Goal: Transaction & Acquisition: Subscribe to service/newsletter

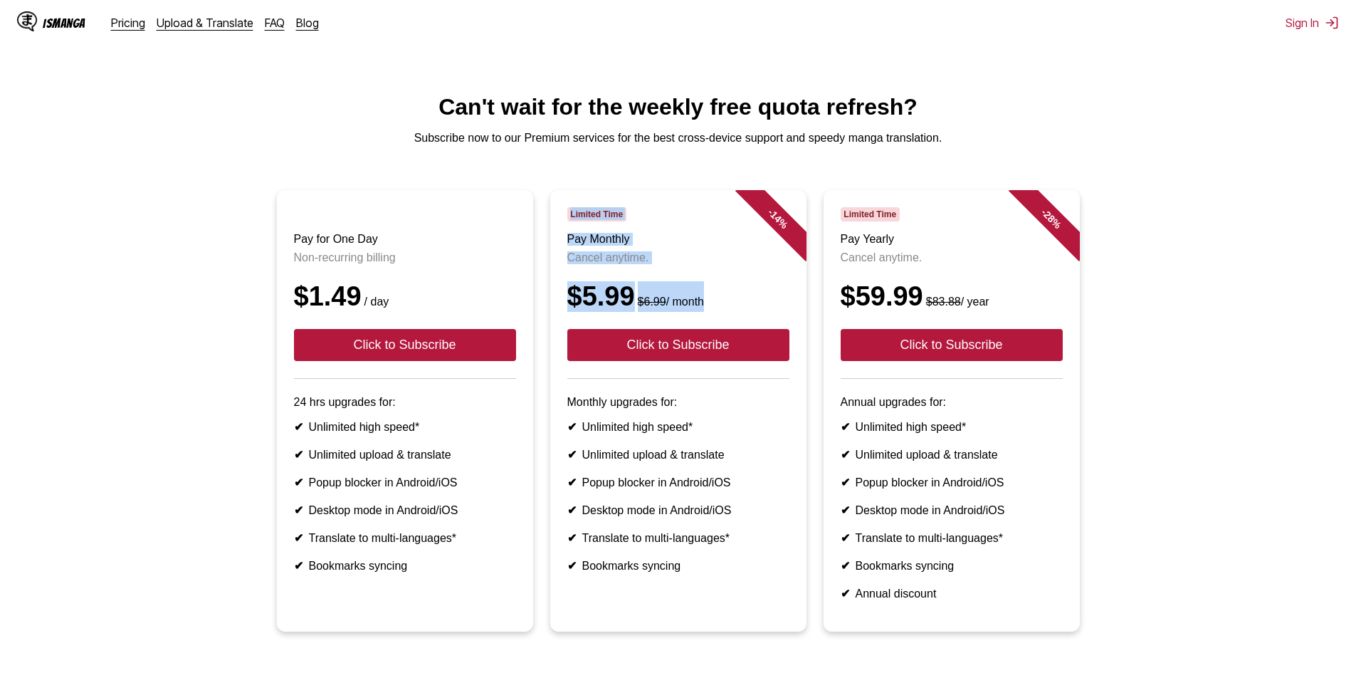
click at [743, 323] on article "- 14 % Limited Time Pay Monthly Cancel anytime. $5.99 $6.99 / month Click to Su…" at bounding box center [678, 410] width 256 height 441
click at [780, 332] on header "Limited Time Pay Monthly Cancel anytime. $5.99 $6.99 / month Click to Subscribe" at bounding box center [678, 293] width 222 height 172
drag, startPoint x: 598, startPoint y: 266, endPoint x: 557, endPoint y: 242, distance: 47.3
click at [565, 249] on article "- 14 % Limited Time Pay Monthly Cancel anytime. $5.99 $6.99 / month Click to Su…" at bounding box center [678, 410] width 256 height 441
click at [545, 221] on li "- 14 % Limited Time Pay Monthly Cancel anytime. $5.99 $6.99 / month Click to Su…" at bounding box center [678, 410] width 273 height 441
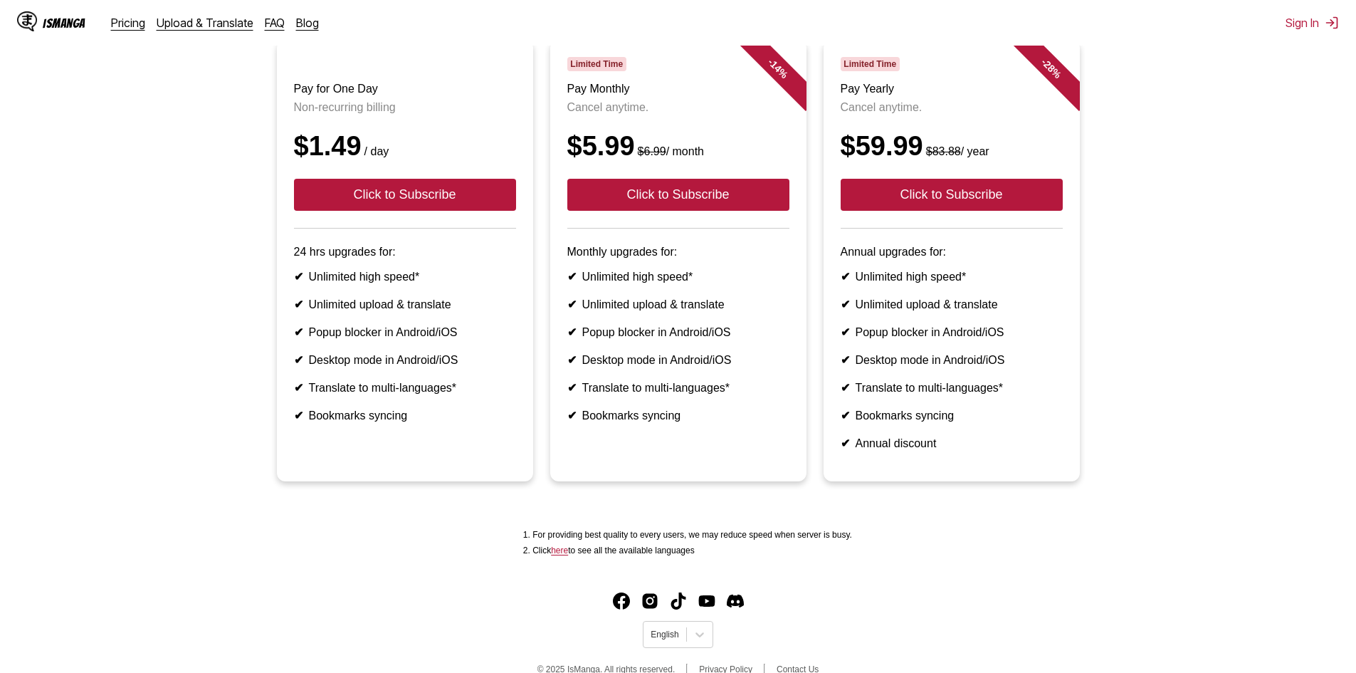
scroll to position [206, 0]
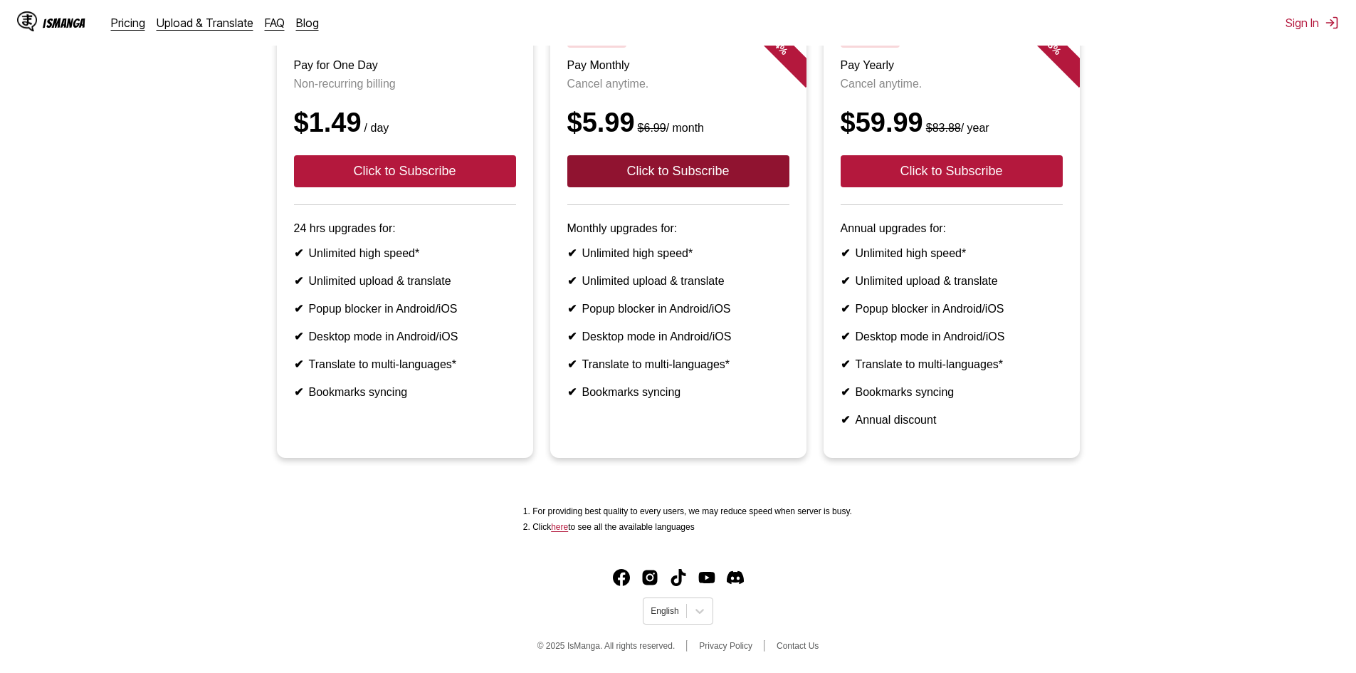
click at [698, 155] on button "Click to Subscribe" at bounding box center [678, 171] width 222 height 32
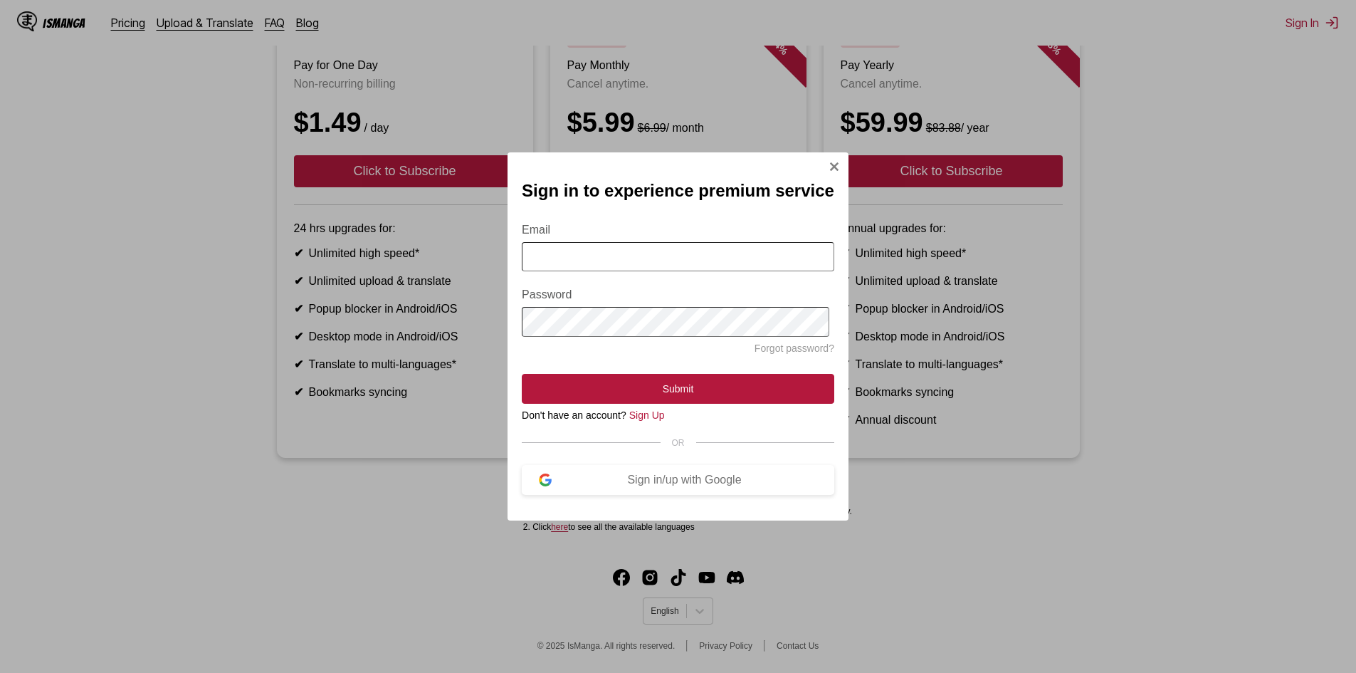
click at [649, 261] on input "Email" at bounding box center [678, 256] width 313 height 29
click at [543, 486] on img "Sign In Modal" at bounding box center [545, 479] width 13 height 13
click at [630, 258] on input "Email" at bounding box center [678, 256] width 313 height 29
click at [667, 486] on div "Sign in/up with Google" at bounding box center [685, 479] width 266 height 13
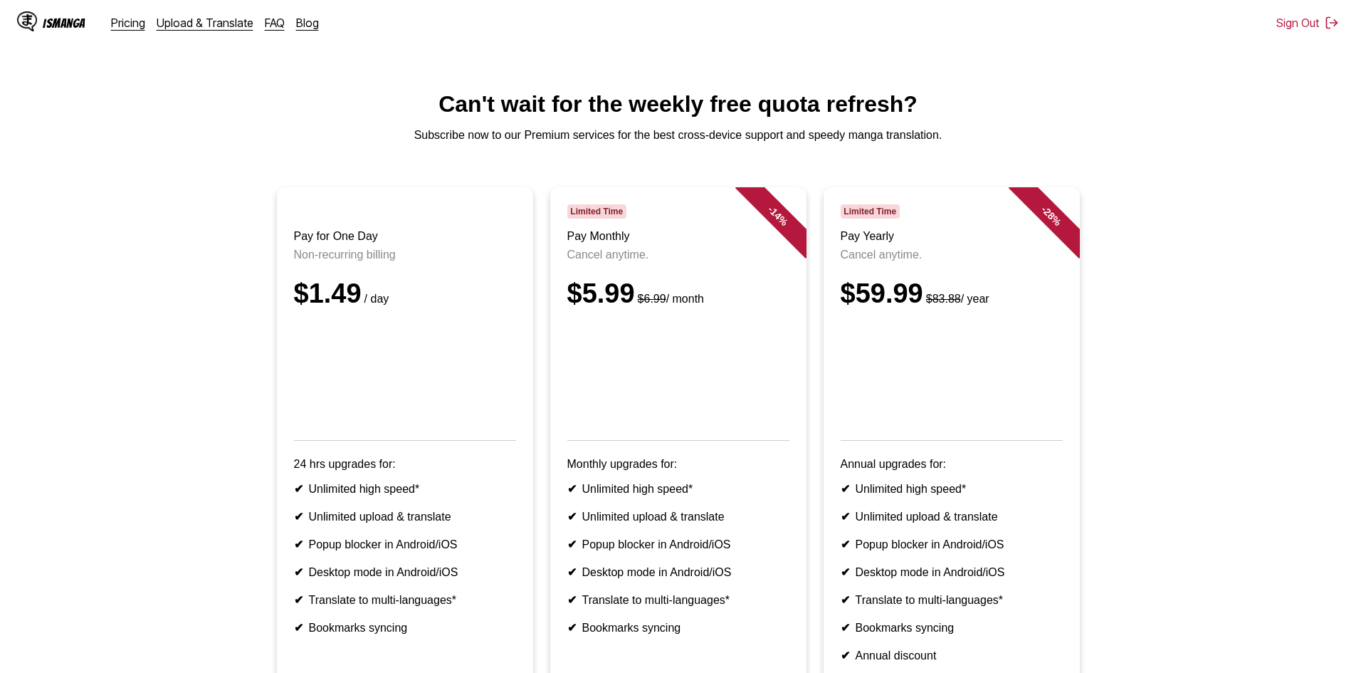
scroll to position [0, 0]
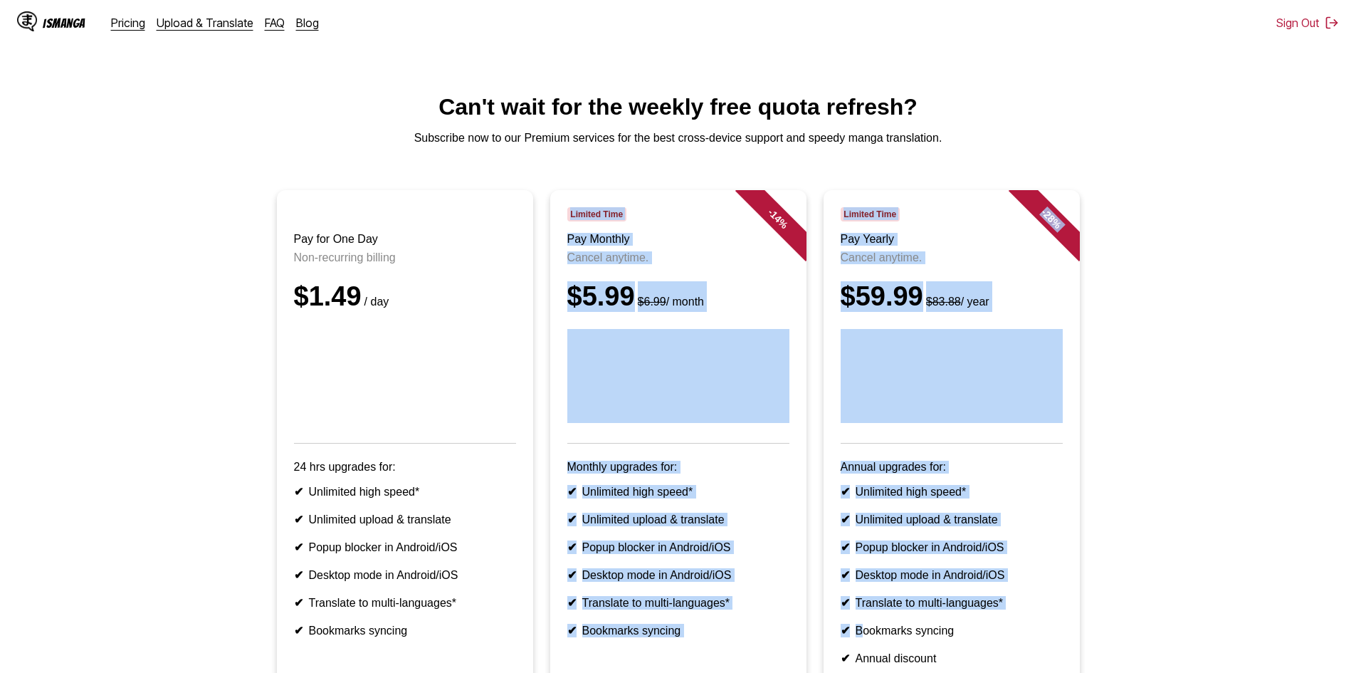
drag, startPoint x: 562, startPoint y: 226, endPoint x: 853, endPoint y: 642, distance: 507.6
click at [858, 650] on ul "Pay for One Day Non-recurring billing $1.49 / day 24 hrs upgrades for: ✔ Unlimi…" at bounding box center [677, 451] width 1333 height 523
click at [759, 473] on p "Monthly upgrades for:" at bounding box center [678, 467] width 222 height 13
